Goal: Task Accomplishment & Management: Manage account settings

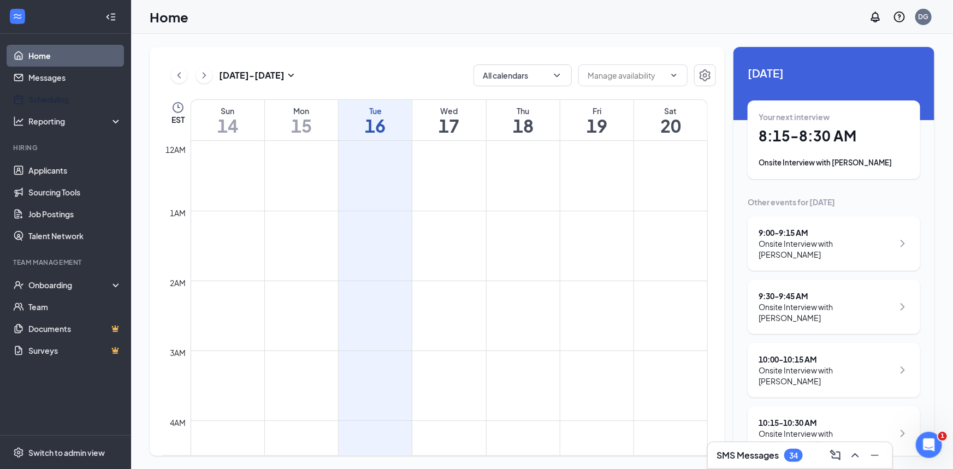
scroll to position [857, 0]
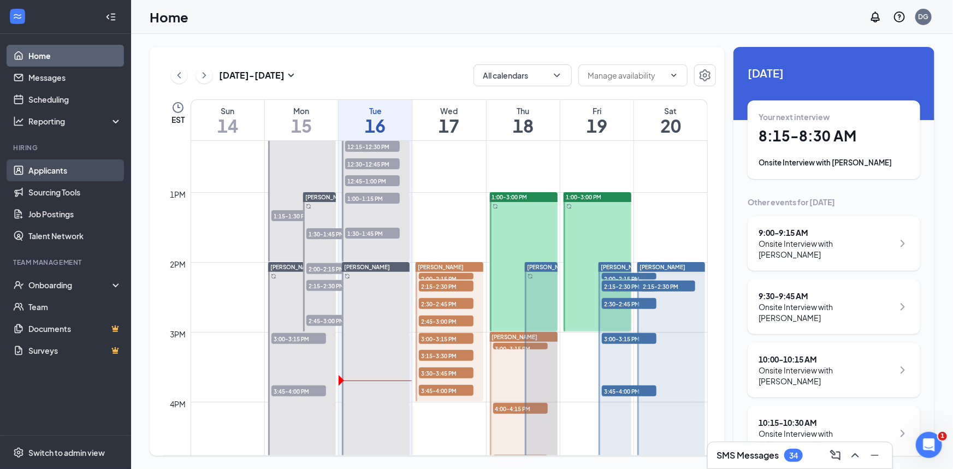
click at [49, 166] on link "Applicants" at bounding box center [74, 170] width 93 height 22
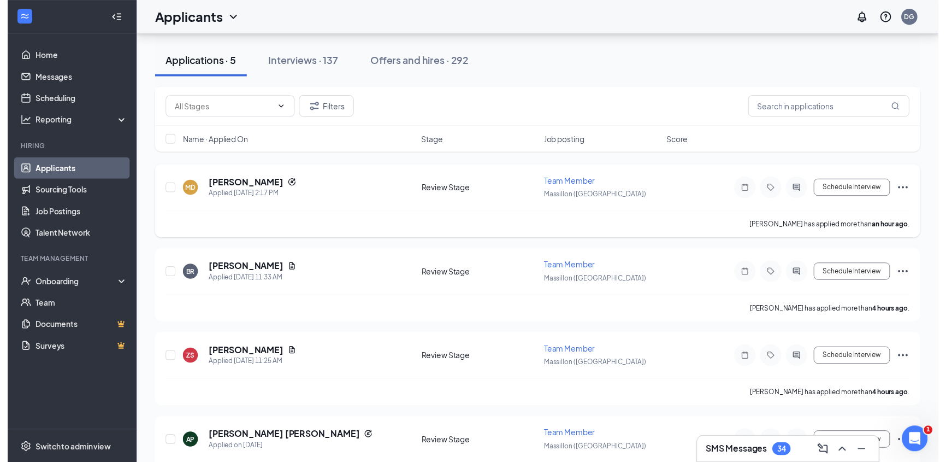
scroll to position [130, 0]
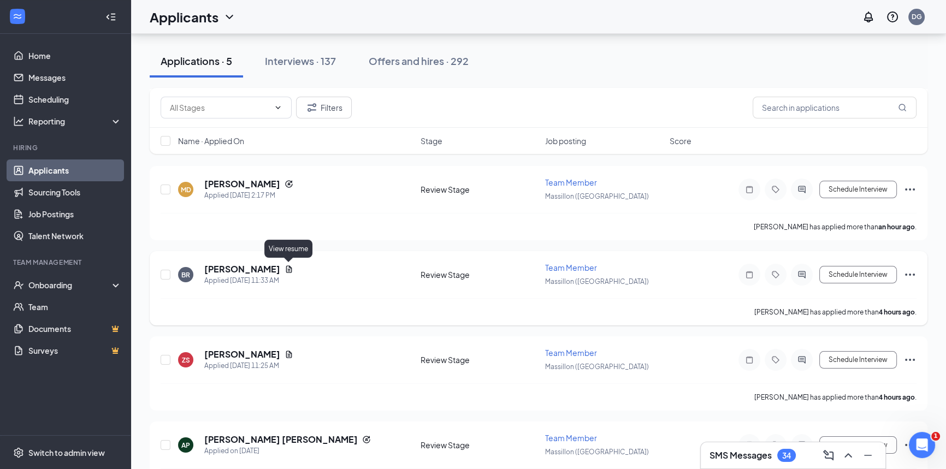
click at [288, 266] on icon "Document" at bounding box center [289, 269] width 9 height 9
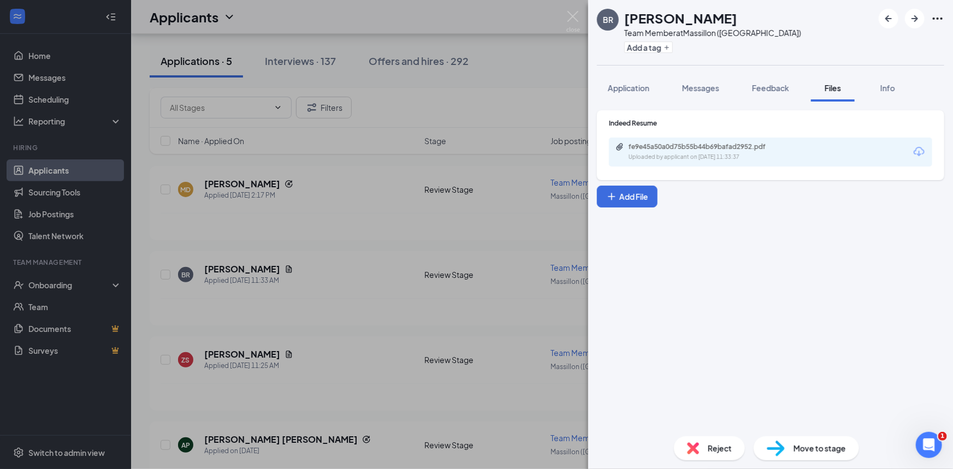
click at [681, 141] on div "fe9e45a50a0d75b55b44b69bafad2952.pdf Uploaded by applicant on [DATE] 11:33:37" at bounding box center [770, 152] width 323 height 29
click at [675, 146] on div "fe9e45a50a0d75b55b44b69bafad2952.pdf" at bounding box center [705, 147] width 153 height 9
click at [388, 240] on div "BR [PERSON_NAME] Team Member at [GEOGRAPHIC_DATA] ([GEOGRAPHIC_DATA]) Add a tag…" at bounding box center [476, 234] width 953 height 469
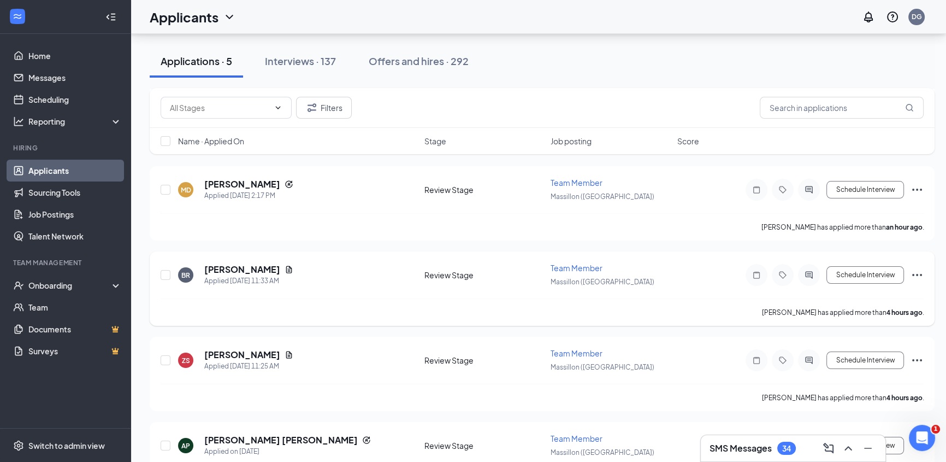
click at [918, 274] on icon "Ellipses" at bounding box center [916, 274] width 13 height 13
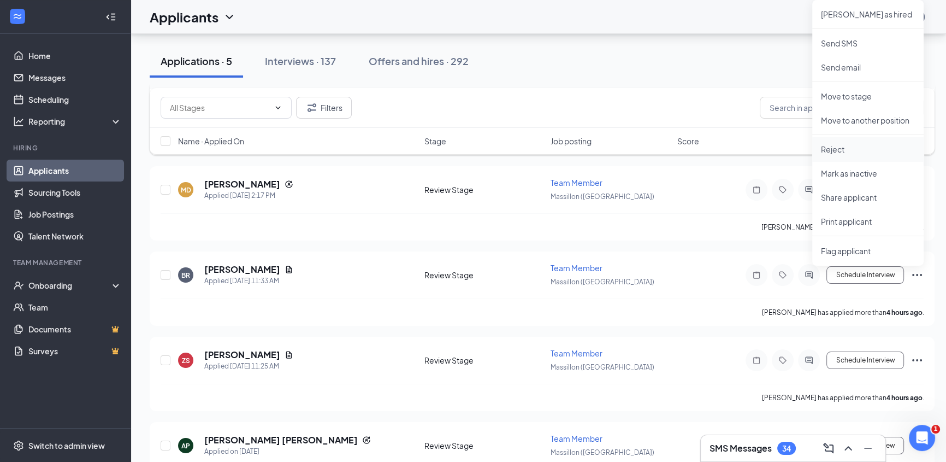
click at [837, 149] on p "Reject" at bounding box center [868, 149] width 94 height 11
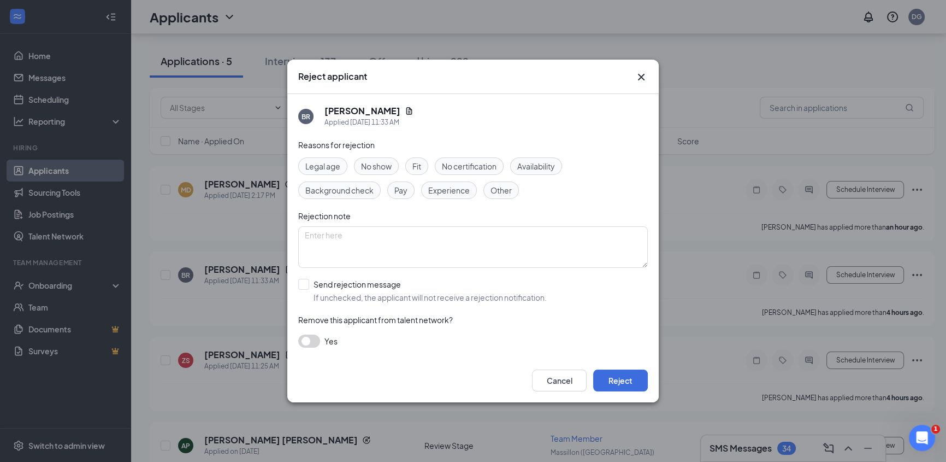
click at [450, 196] on span "Experience" at bounding box center [449, 190] width 42 height 12
click at [308, 284] on input "Send rejection message If unchecked, the applicant will not receive a rejection…" at bounding box center [422, 291] width 249 height 24
checkbox input "true"
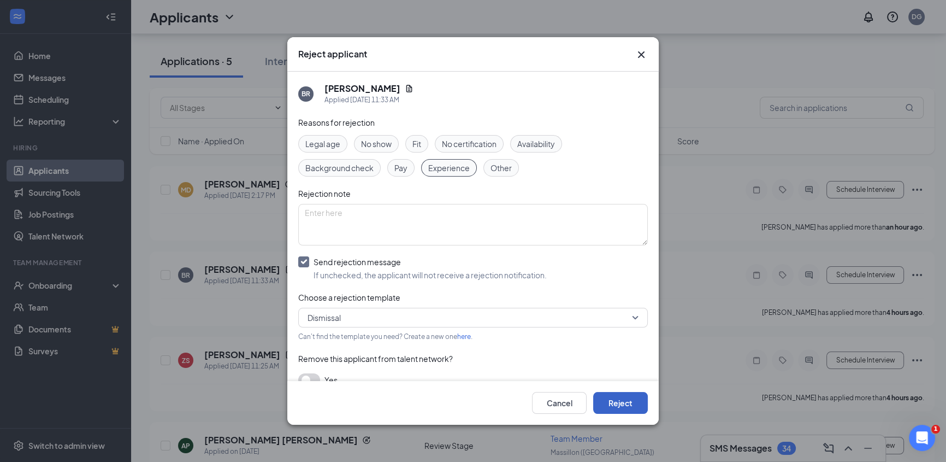
click at [618, 409] on button "Reject" at bounding box center [620, 403] width 55 height 22
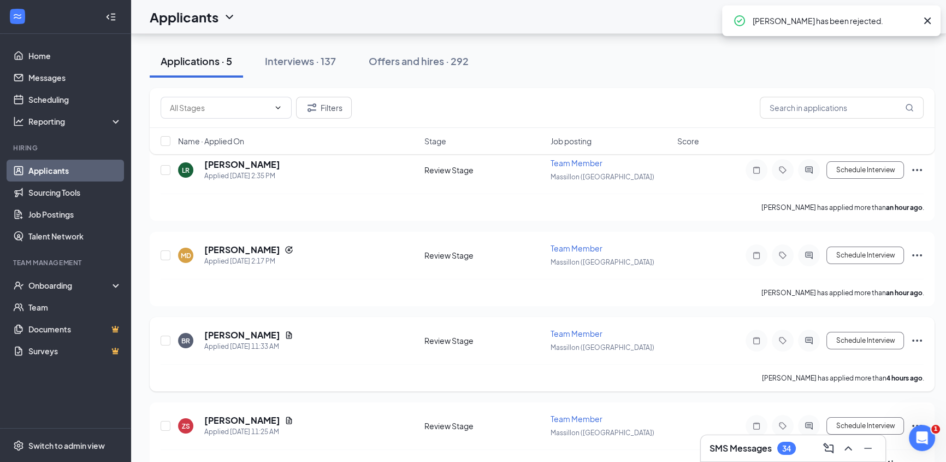
scroll to position [60, 0]
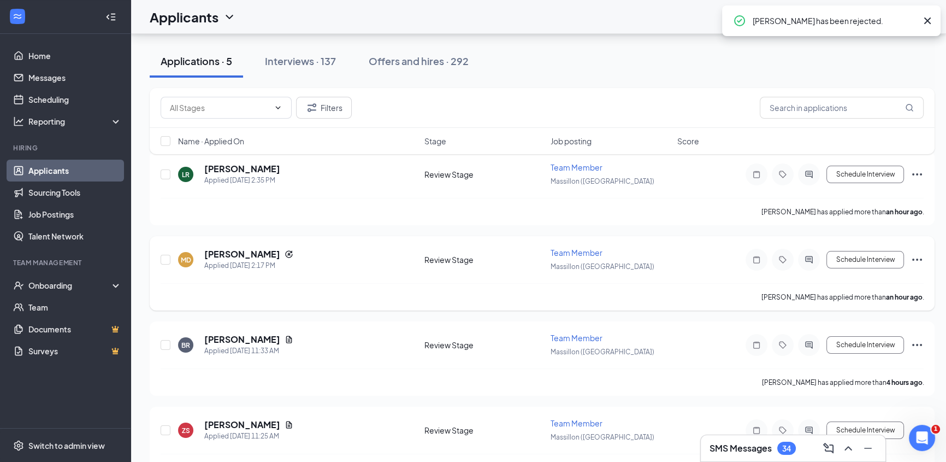
click at [916, 257] on icon "Ellipses" at bounding box center [916, 259] width 13 height 13
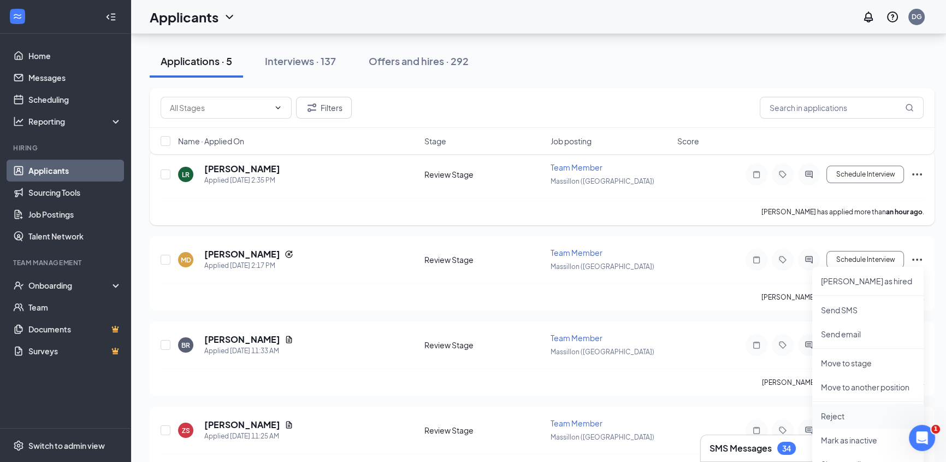
click at [838, 412] on p "Reject" at bounding box center [868, 415] width 94 height 11
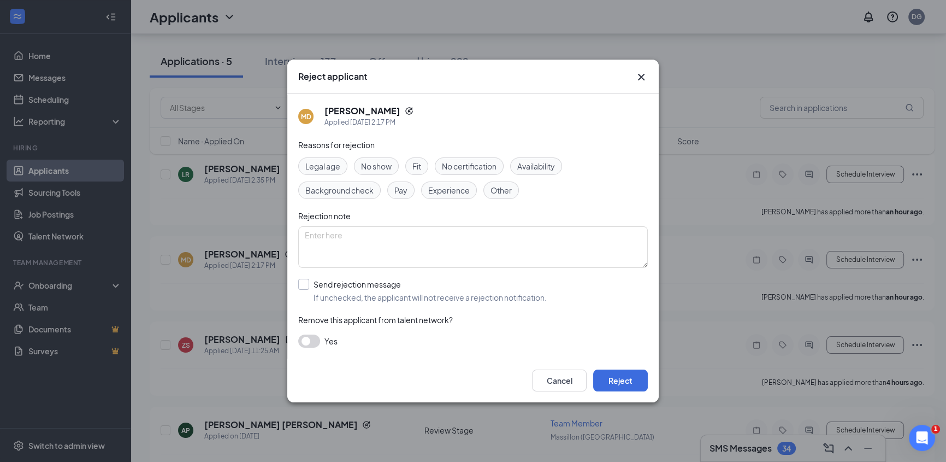
click at [306, 283] on input "Send rejection message If unchecked, the applicant will not receive a rejection…" at bounding box center [422, 291] width 249 height 24
checkbox input "true"
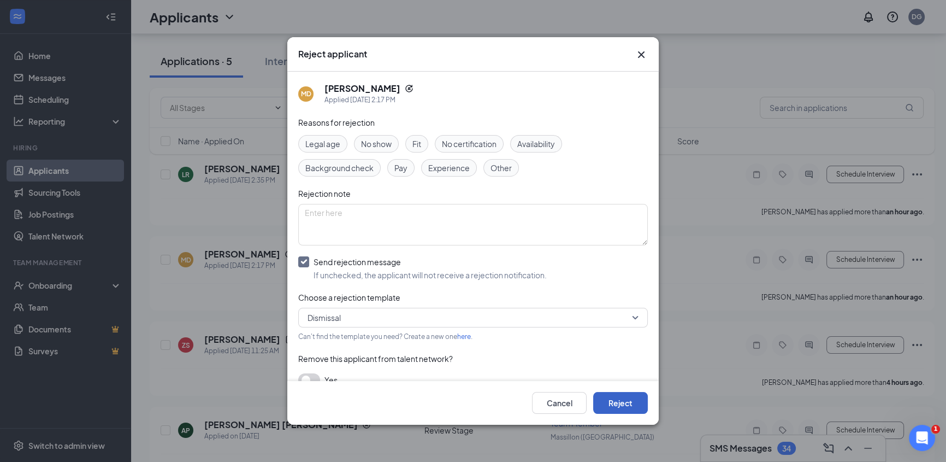
click at [626, 401] on button "Reject" at bounding box center [620, 403] width 55 height 22
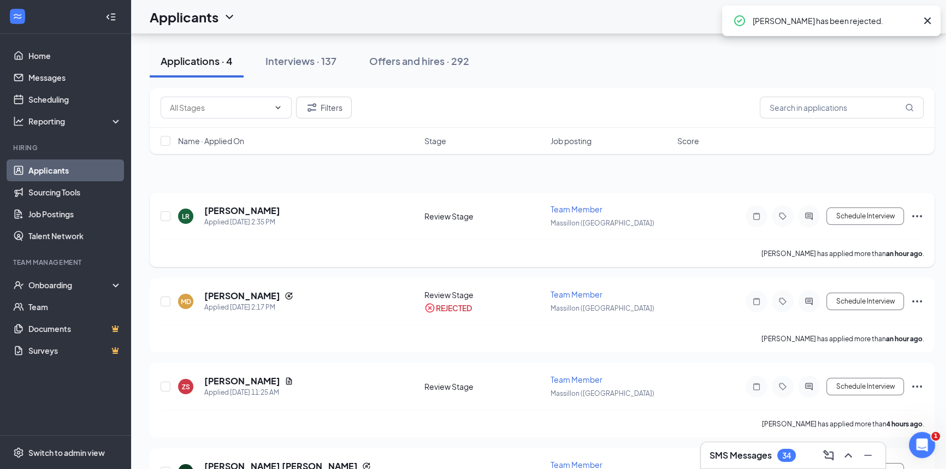
scroll to position [16, 0]
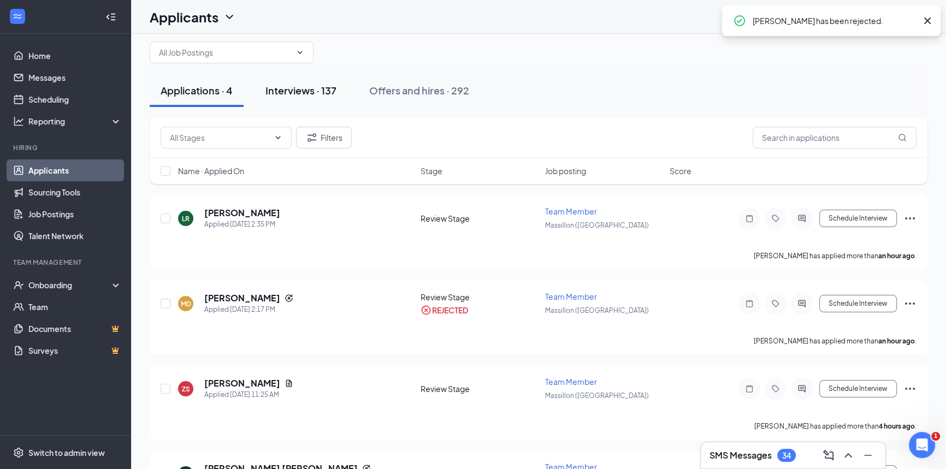
click at [296, 87] on div "Interviews · 137" at bounding box center [300, 91] width 71 height 14
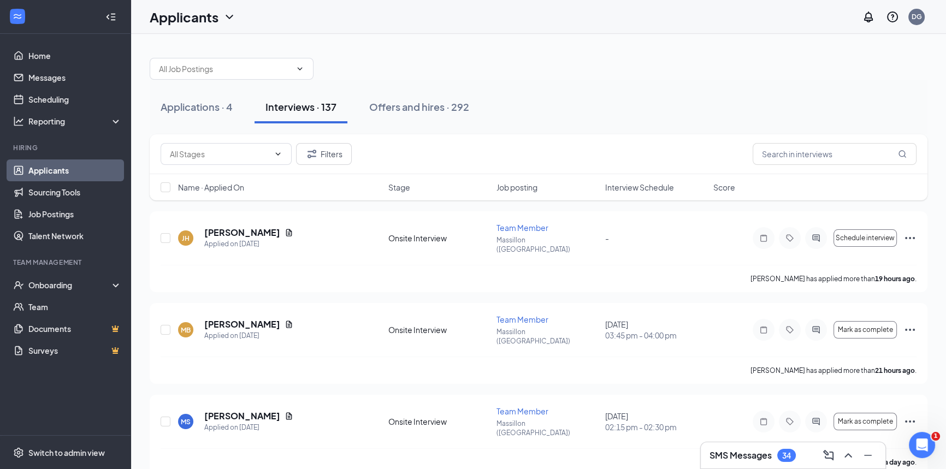
click at [643, 184] on span "Interview Schedule" at bounding box center [639, 187] width 69 height 11
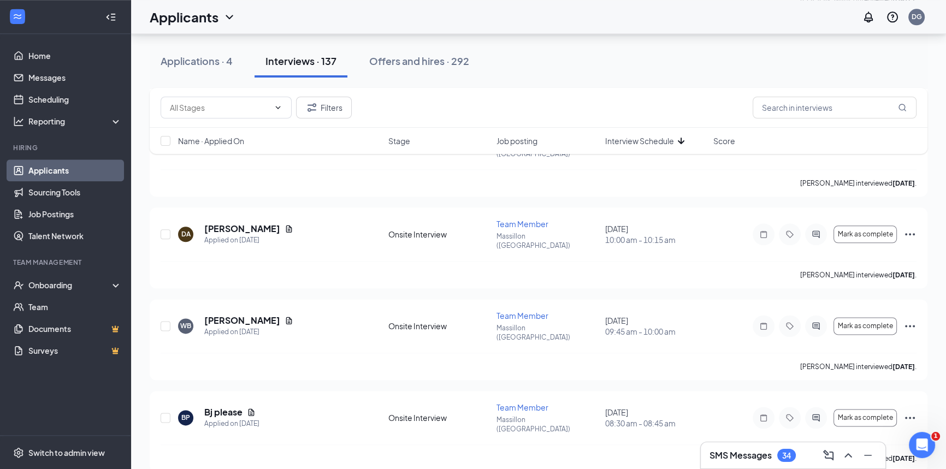
scroll to position [6882, 0]
